Goal: Use online tool/utility: Utilize a website feature to perform a specific function

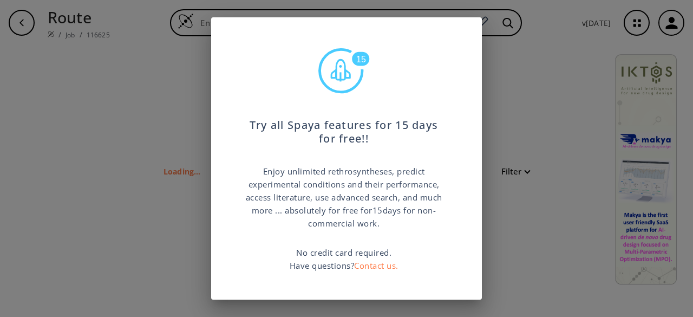
type input "FC1=NC2=CC=CC=C2C=N1"
click at [536, 61] on div "15 Try all Spaya features for 15 days for free!! Enjoy unlimited rethrosynthese…" at bounding box center [346, 158] width 693 height 317
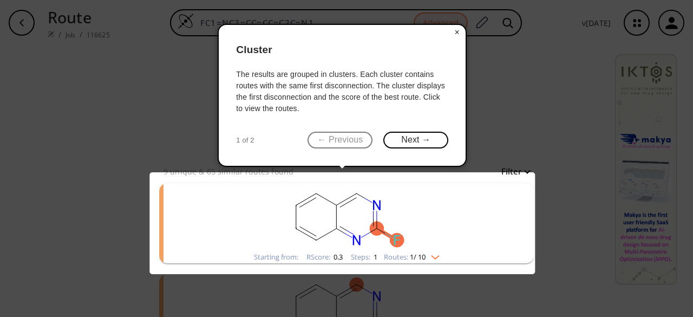
click at [460, 28] on button "×" at bounding box center [456, 32] width 17 height 15
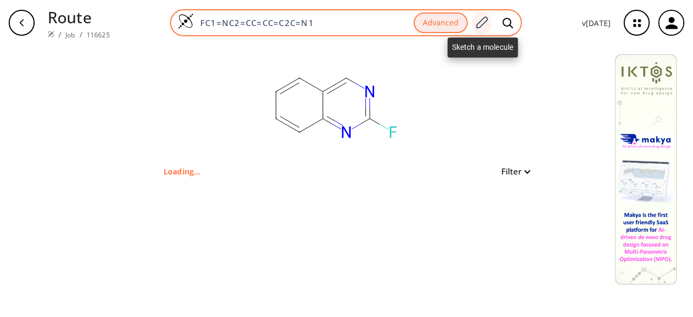
click at [484, 21] on icon at bounding box center [481, 23] width 15 height 14
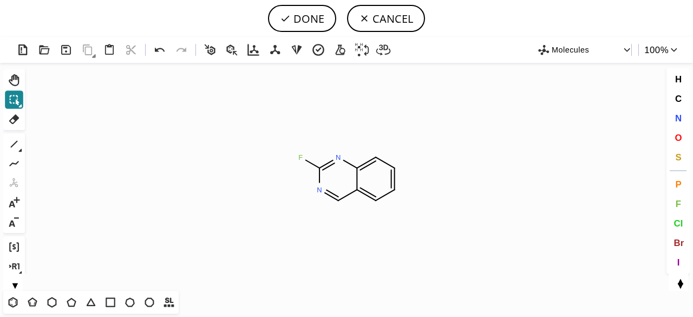
drag, startPoint x: 16, startPoint y: 98, endPoint x: 270, endPoint y: 145, distance: 257.6
click at [19, 99] on icon at bounding box center [14, 100] width 14 height 14
drag, startPoint x: 13, startPoint y: 300, endPoint x: 18, endPoint y: 295, distance: 7.7
click at [15, 298] on icon at bounding box center [13, 302] width 14 height 14
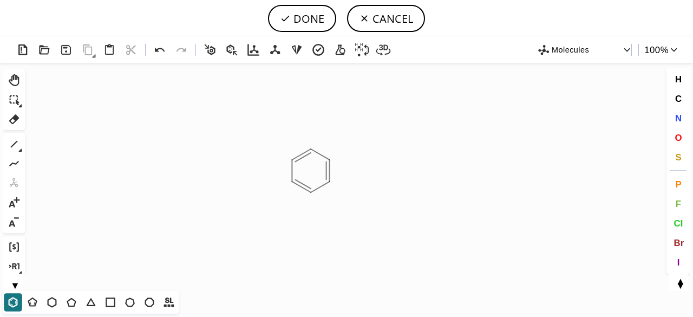
click at [314, 168] on icon "Created with [PERSON_NAME] 2.3.0" at bounding box center [346, 177] width 634 height 228
drag, startPoint x: 12, startPoint y: 145, endPoint x: 152, endPoint y: 148, distance: 140.2
click at [16, 143] on icon at bounding box center [14, 144] width 14 height 14
click at [162, 51] on icon at bounding box center [160, 50] width 16 height 16
click at [156, 49] on icon at bounding box center [160, 50] width 10 height 4
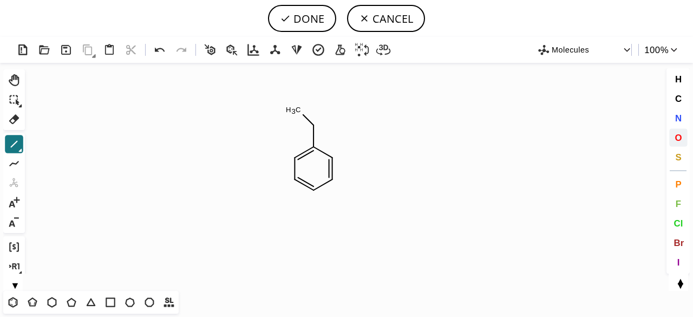
click at [679, 137] on span "O" at bounding box center [677, 137] width 7 height 10
click at [312, 126] on tspan "O" at bounding box center [312, 126] width 5 height 8
drag, startPoint x: 12, startPoint y: 141, endPoint x: 280, endPoint y: 241, distance: 286.0
click at [13, 142] on icon at bounding box center [14, 144] width 14 height 14
drag, startPoint x: 319, startPoint y: 193, endPoint x: 310, endPoint y: 208, distance: 18.0
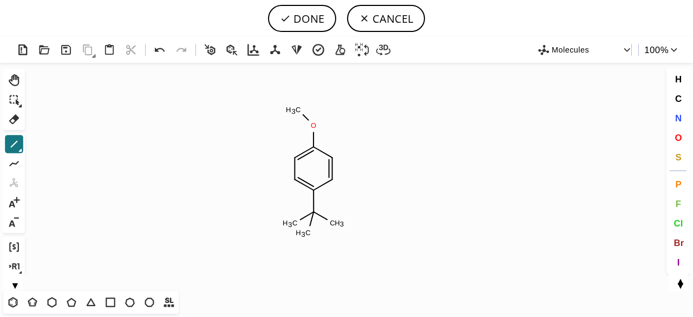
drag, startPoint x: 314, startPoint y: 214, endPoint x: 311, endPoint y: 230, distance: 15.5
click at [677, 200] on span "F" at bounding box center [677, 203] width 5 height 10
click at [293, 222] on tspan "F" at bounding box center [293, 223] width 4 height 8
click at [305, 235] on tspan "F" at bounding box center [305, 235] width 4 height 8
click at [339, 226] on tspan "F" at bounding box center [339, 226] width 4 height 8
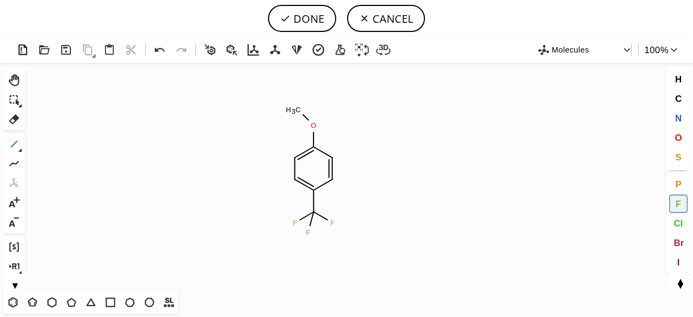
click at [11, 140] on icon at bounding box center [14, 144] width 14 height 14
click at [676, 155] on span "S" at bounding box center [678, 157] width 6 height 10
drag, startPoint x: 354, startPoint y: 149, endPoint x: 292, endPoint y: 189, distance: 73.3
click at [354, 149] on tspan "S" at bounding box center [354, 150] width 5 height 8
click at [18, 139] on icon at bounding box center [14, 144] width 14 height 14
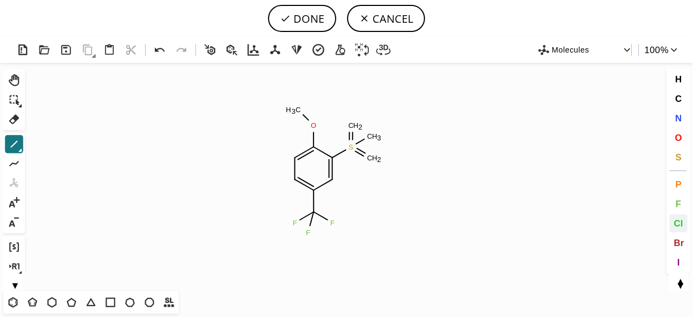
click at [677, 221] on span "Cl" at bounding box center [677, 223] width 9 height 10
click at [375, 138] on tspan "Cl" at bounding box center [374, 138] width 7 height 8
click at [680, 137] on span "O" at bounding box center [677, 137] width 7 height 10
click at [353, 128] on tspan "O" at bounding box center [353, 129] width 5 height 8
click at [369, 161] on tspan "O" at bounding box center [368, 161] width 5 height 8
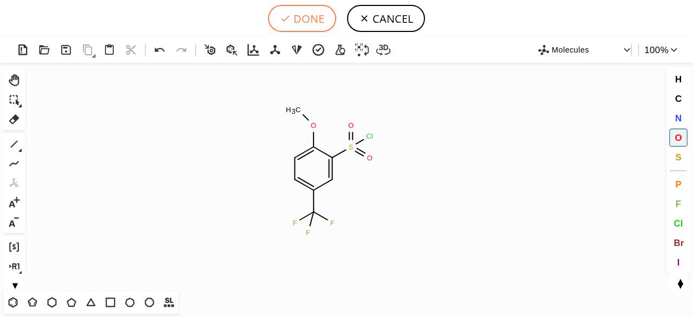
click at [305, 18] on button "DONE" at bounding box center [302, 18] width 68 height 27
type input "C1C=C(C(F)(F)F)C=C(S(Cl)(=O)=O)C=1OC"
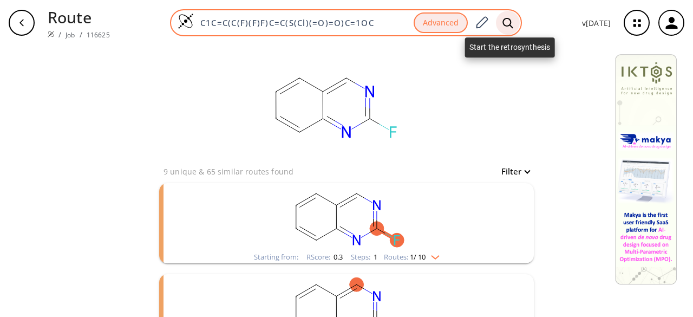
click at [510, 20] on icon at bounding box center [507, 22] width 11 height 11
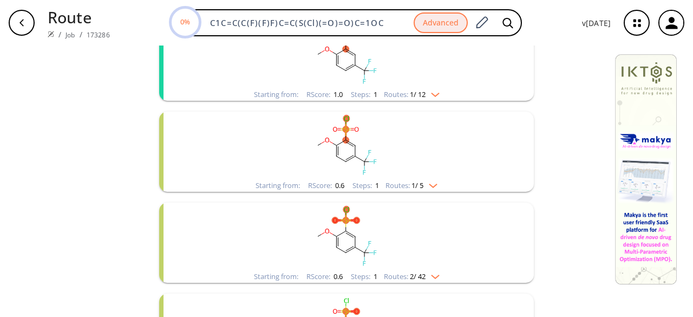
scroll to position [54, 0]
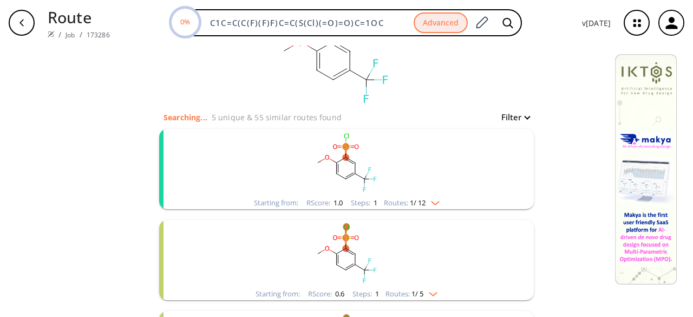
click at [392, 176] on rect "clusters" at bounding box center [346, 163] width 281 height 68
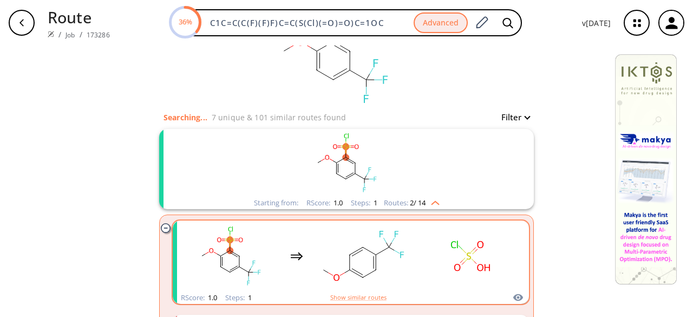
click at [403, 282] on rect "clusters" at bounding box center [362, 256] width 97 height 68
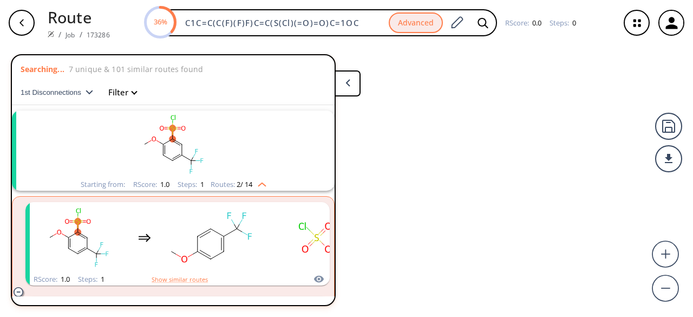
scroll to position [24, 0]
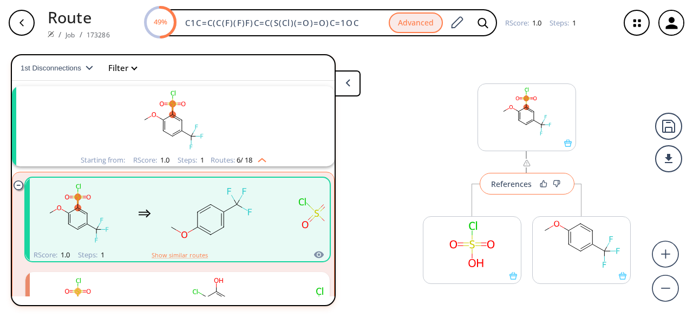
click at [522, 184] on div "References" at bounding box center [511, 183] width 41 height 7
